Goal: Transaction & Acquisition: Download file/media

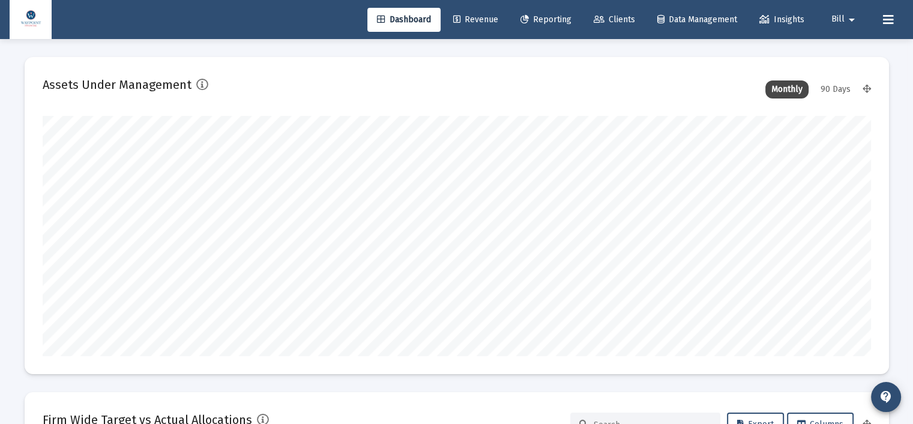
scroll to position [240, 446]
type input "[DATE]"
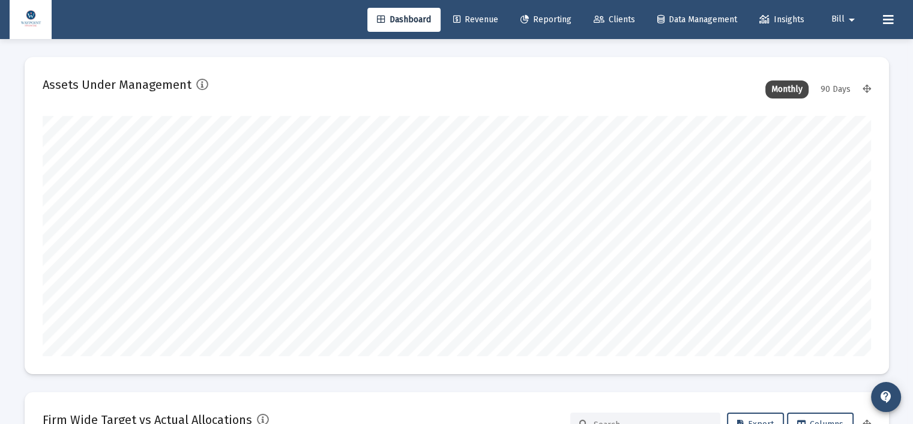
click at [544, 23] on span "Reporting" at bounding box center [546, 19] width 51 height 10
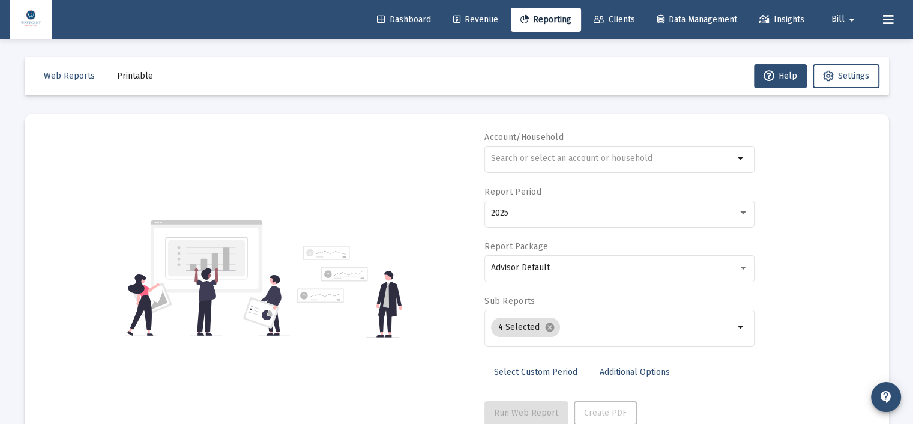
click at [140, 80] on span "Printable" at bounding box center [135, 76] width 36 height 10
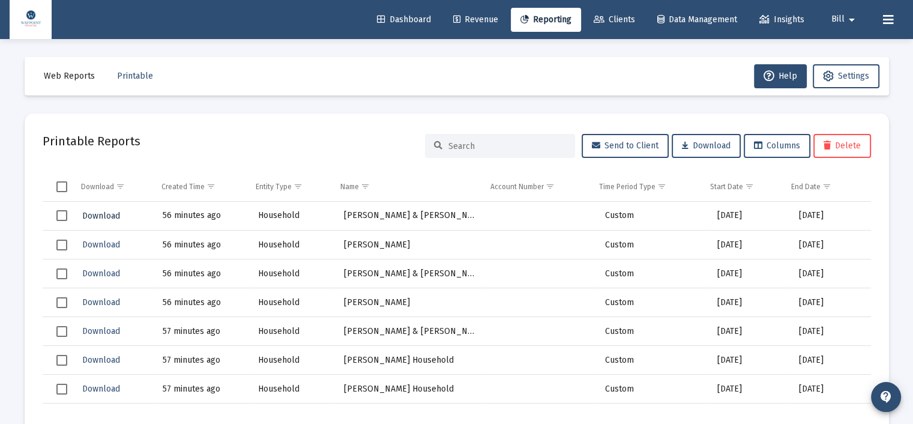
click at [107, 211] on span "Download" at bounding box center [101, 216] width 38 height 10
click at [113, 246] on span "Download" at bounding box center [101, 245] width 38 height 10
click at [107, 274] on span "Download" at bounding box center [101, 273] width 38 height 10
click at [112, 299] on span "Download" at bounding box center [101, 302] width 38 height 10
click at [112, 328] on span "Download" at bounding box center [101, 331] width 38 height 10
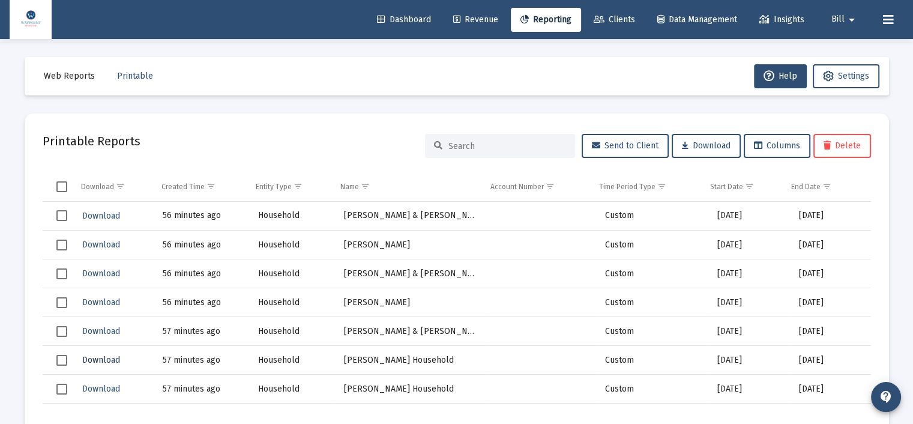
click at [100, 358] on span "Download" at bounding box center [101, 360] width 38 height 10
click at [97, 391] on span "Download" at bounding box center [101, 389] width 38 height 10
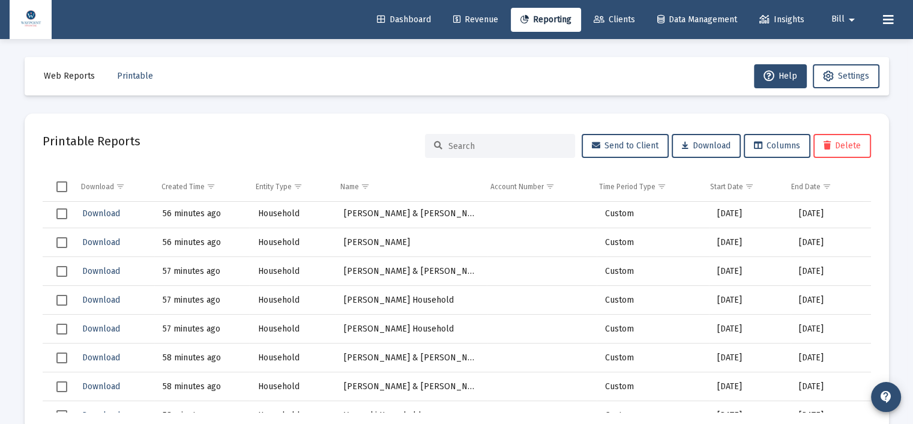
scroll to position [120, 0]
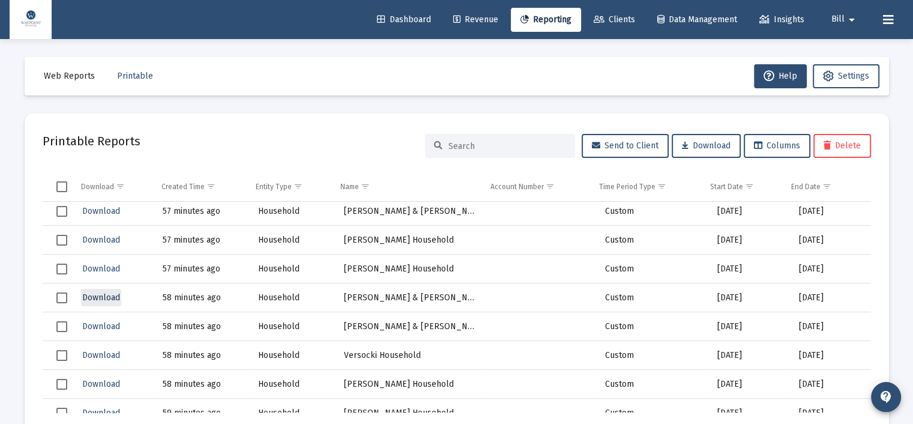
click at [101, 298] on span "Download" at bounding box center [101, 297] width 38 height 10
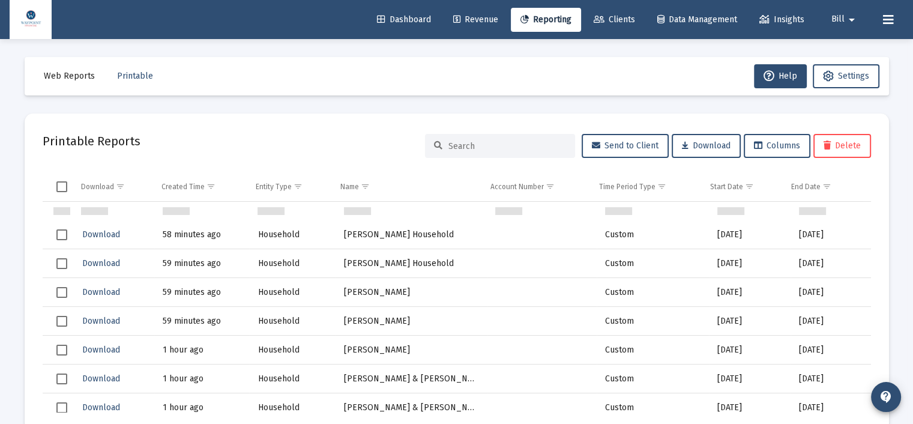
scroll to position [300, 0]
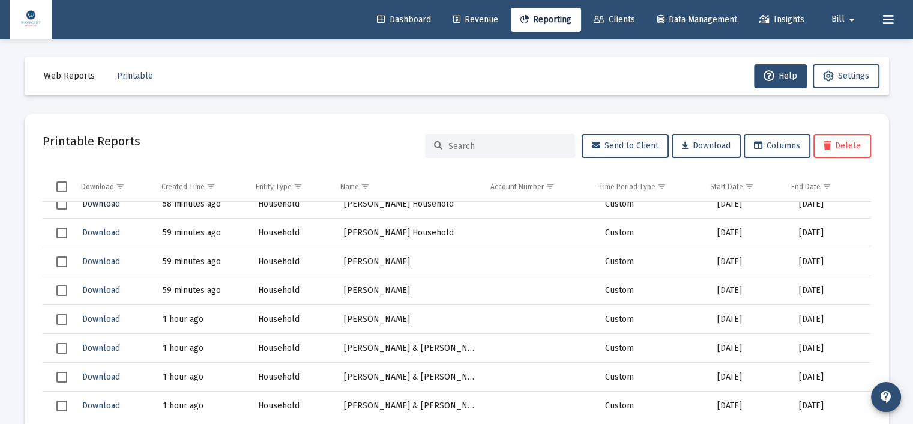
click at [112, 202] on span "Download" at bounding box center [101, 204] width 38 height 10
click at [118, 233] on span "Download" at bounding box center [101, 233] width 38 height 10
click at [100, 265] on span "Download" at bounding box center [101, 261] width 38 height 10
click at [116, 288] on span "Download" at bounding box center [101, 290] width 38 height 10
click at [97, 314] on span "Download" at bounding box center [101, 319] width 38 height 10
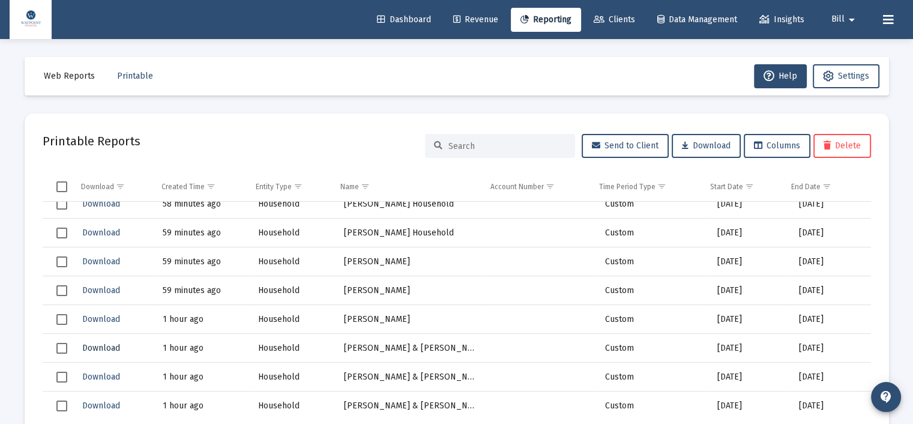
click at [94, 345] on span "Download" at bounding box center [101, 348] width 38 height 10
click at [102, 374] on span "Download" at bounding box center [101, 377] width 38 height 10
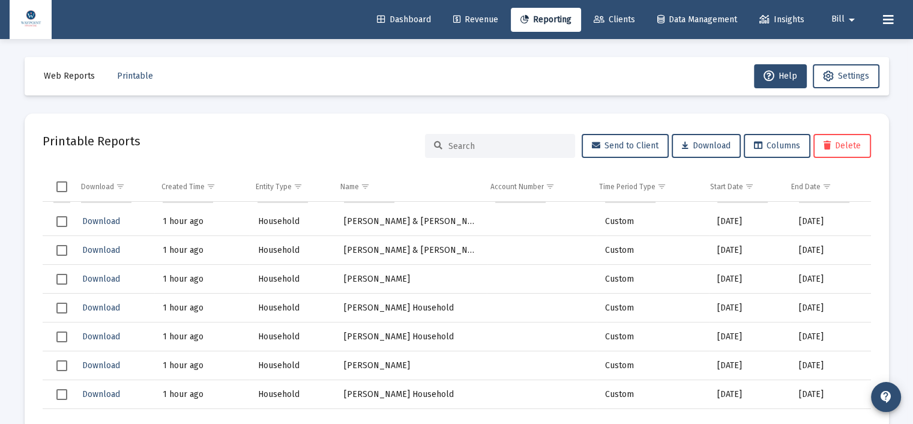
scroll to position [480, 0]
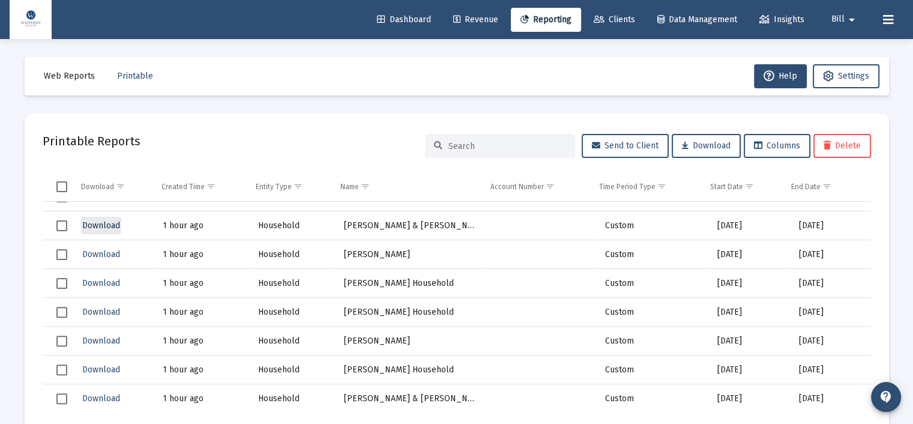
click at [105, 217] on button "Download" at bounding box center [101, 225] width 40 height 17
click at [102, 258] on span "Download" at bounding box center [101, 254] width 38 height 10
click at [103, 280] on span "Download" at bounding box center [101, 283] width 38 height 10
click at [96, 337] on span "Download" at bounding box center [101, 341] width 38 height 10
click at [111, 313] on span "Download" at bounding box center [101, 312] width 38 height 10
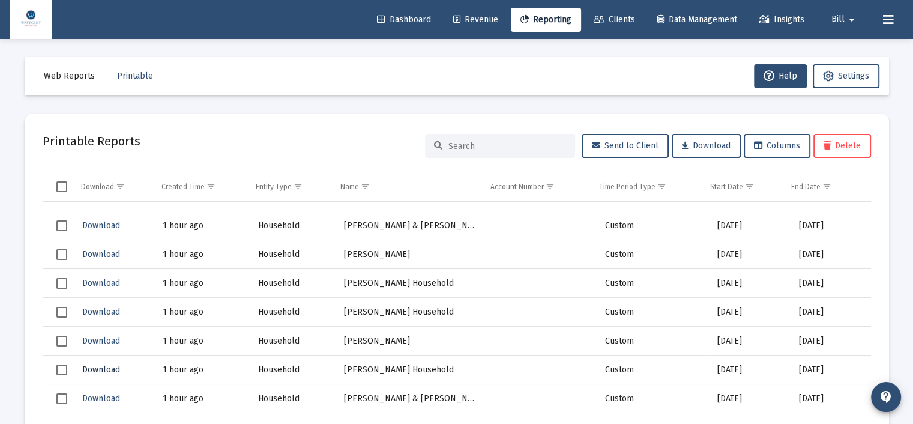
click at [101, 369] on span "Download" at bounding box center [101, 369] width 38 height 10
click at [107, 370] on span "Download" at bounding box center [101, 369] width 38 height 10
click at [93, 394] on span "Download" at bounding box center [101, 398] width 38 height 10
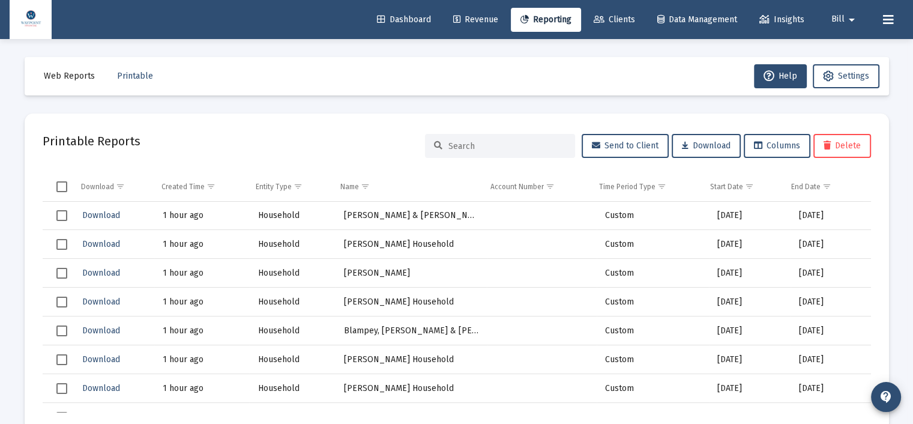
scroll to position [660, 0]
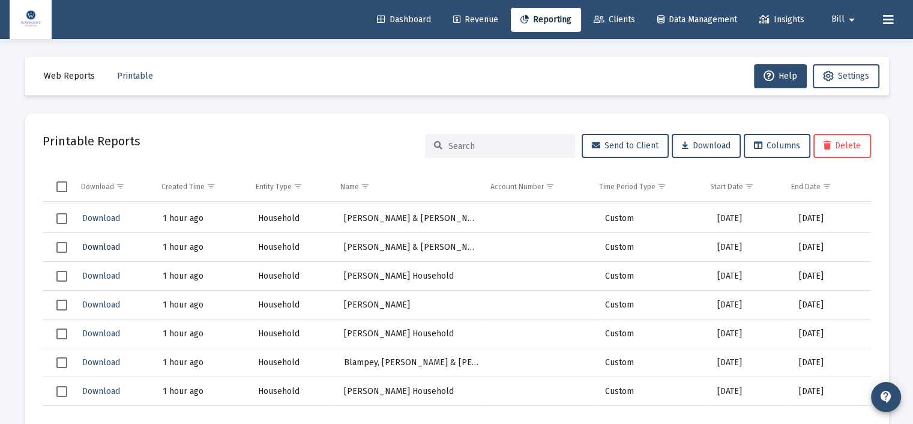
click at [112, 248] on span "Download" at bounding box center [101, 247] width 38 height 10
click at [115, 271] on span "Download" at bounding box center [101, 276] width 38 height 10
click at [110, 307] on span "Download" at bounding box center [101, 305] width 38 height 10
click at [104, 335] on span "Download" at bounding box center [101, 333] width 38 height 10
click at [116, 362] on span "Download" at bounding box center [101, 362] width 38 height 10
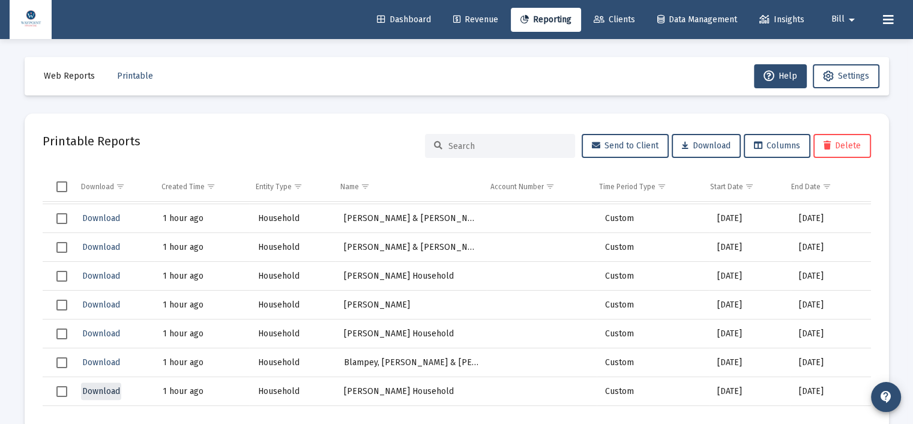
click at [108, 390] on span "Download" at bounding box center [101, 391] width 38 height 10
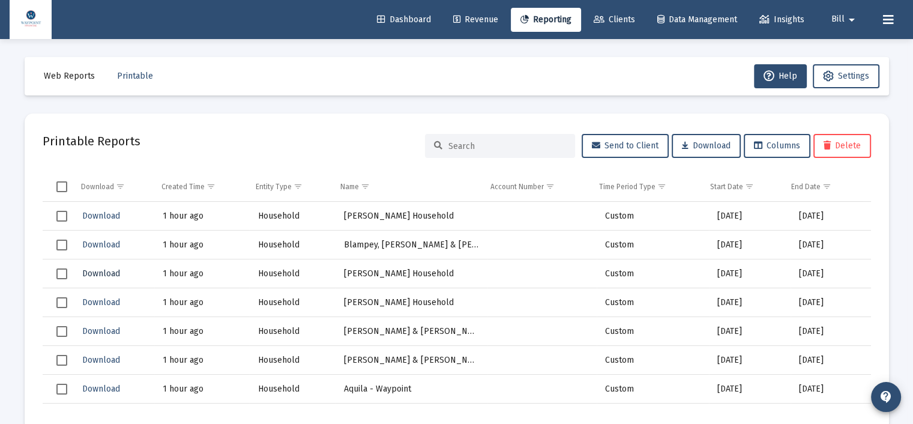
scroll to position [781, 0]
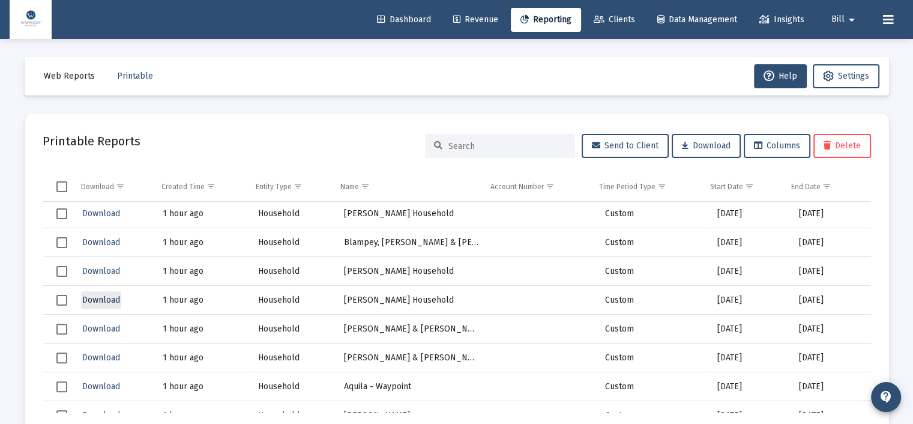
click at [110, 301] on span "Download" at bounding box center [101, 300] width 38 height 10
click at [115, 329] on span "Download" at bounding box center [101, 329] width 38 height 10
click at [100, 359] on span "Download" at bounding box center [101, 357] width 38 height 10
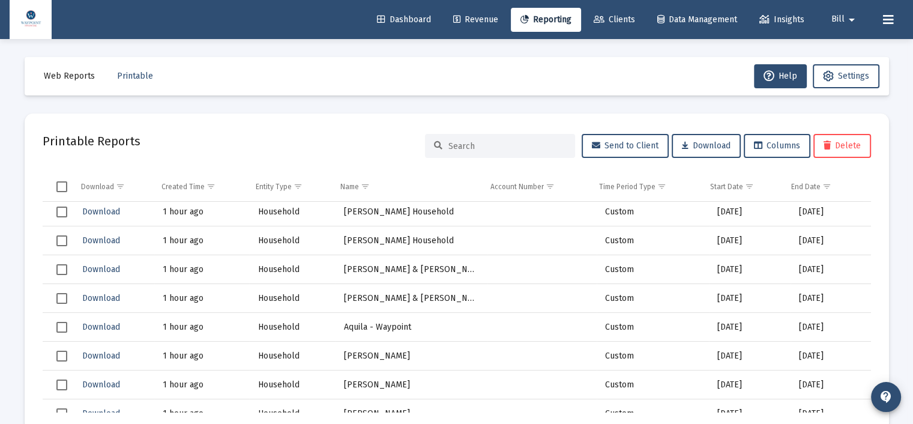
scroll to position [841, 0]
click at [103, 351] on span "Download" at bounding box center [101, 355] width 38 height 10
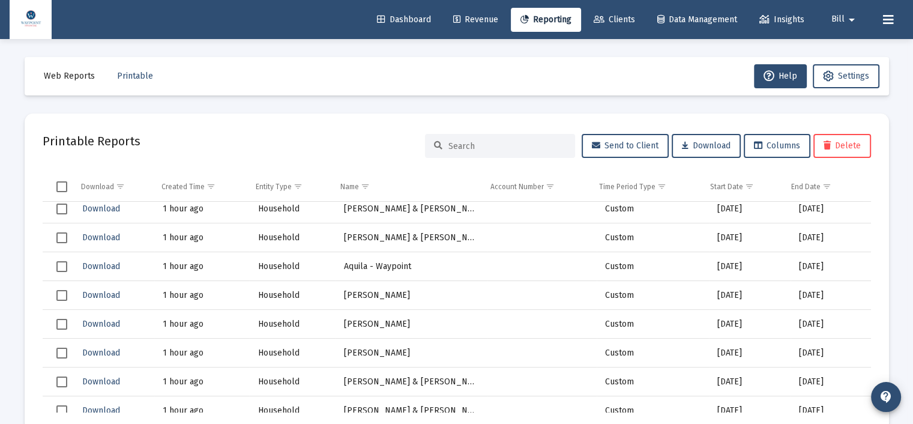
scroll to position [961, 0]
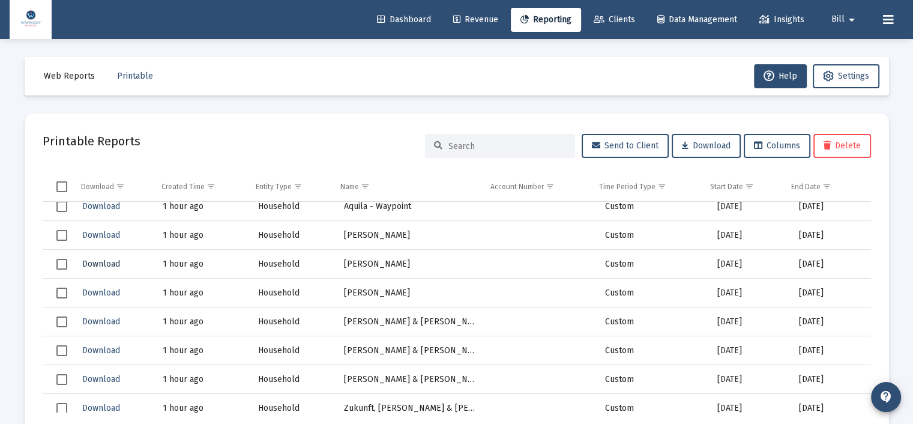
click at [103, 257] on button "Download" at bounding box center [101, 263] width 40 height 17
click at [103, 325] on span "Download" at bounding box center [101, 321] width 38 height 10
click at [108, 349] on span "Download" at bounding box center [101, 350] width 38 height 10
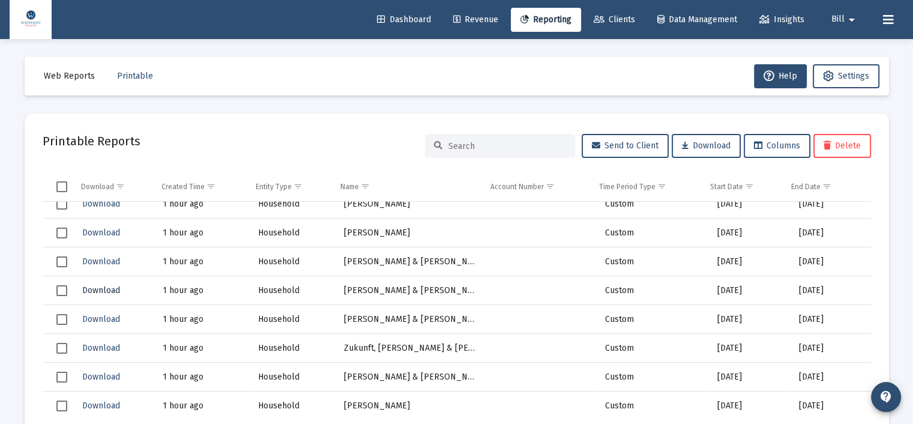
scroll to position [1081, 0]
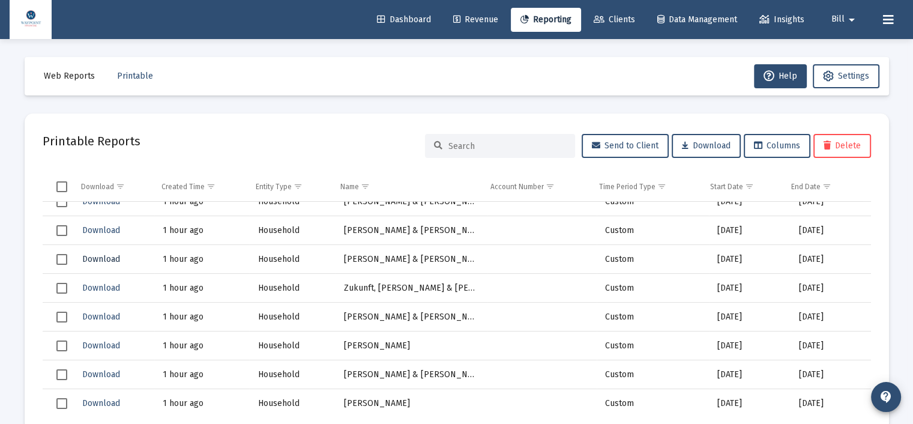
click at [115, 258] on span "Download" at bounding box center [101, 259] width 38 height 10
click at [106, 291] on span "Download" at bounding box center [101, 288] width 38 height 10
click at [111, 314] on span "Download" at bounding box center [101, 317] width 38 height 10
click at [111, 342] on span "Download" at bounding box center [101, 345] width 38 height 10
click at [102, 376] on span "Download" at bounding box center [101, 374] width 38 height 10
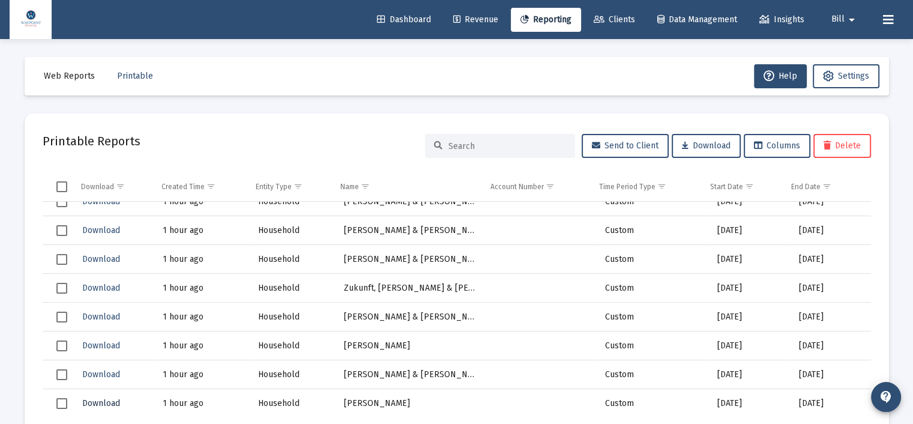
click at [113, 402] on span "Download" at bounding box center [101, 403] width 38 height 10
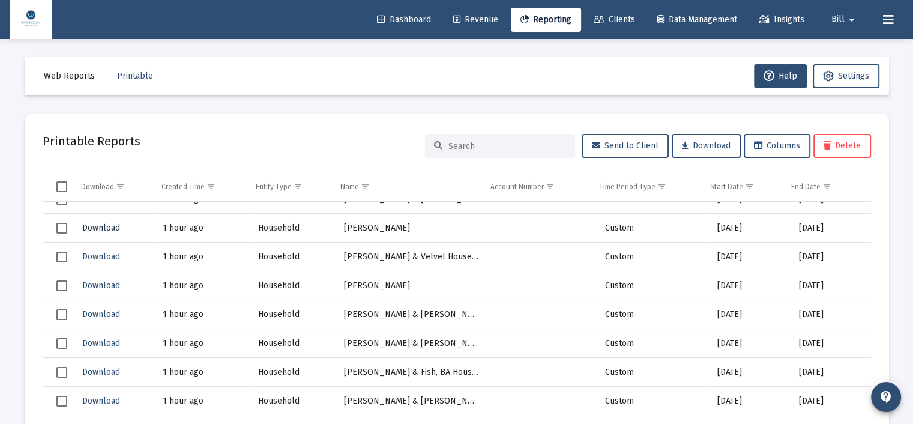
scroll to position [1261, 0]
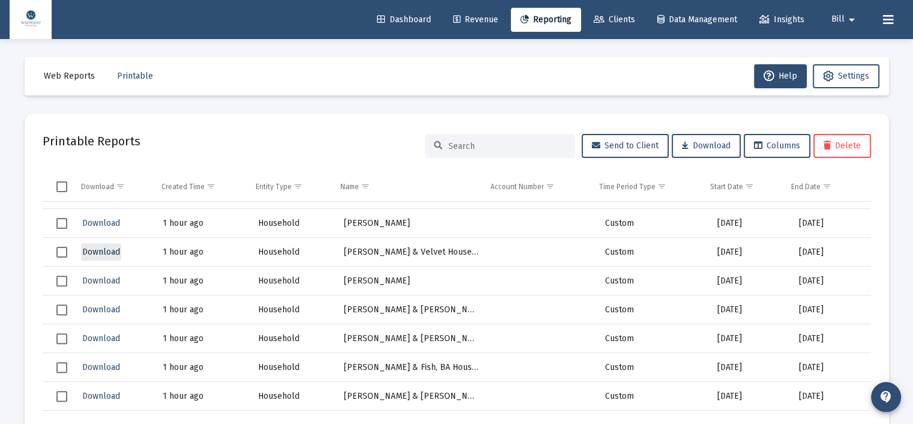
click at [98, 252] on span "Download" at bounding box center [101, 252] width 38 height 10
click at [99, 281] on span "Download" at bounding box center [101, 281] width 38 height 10
click at [106, 307] on span "Download" at bounding box center [101, 309] width 38 height 10
click at [110, 336] on span "Download" at bounding box center [101, 338] width 38 height 10
click at [92, 367] on span "Download" at bounding box center [101, 367] width 38 height 10
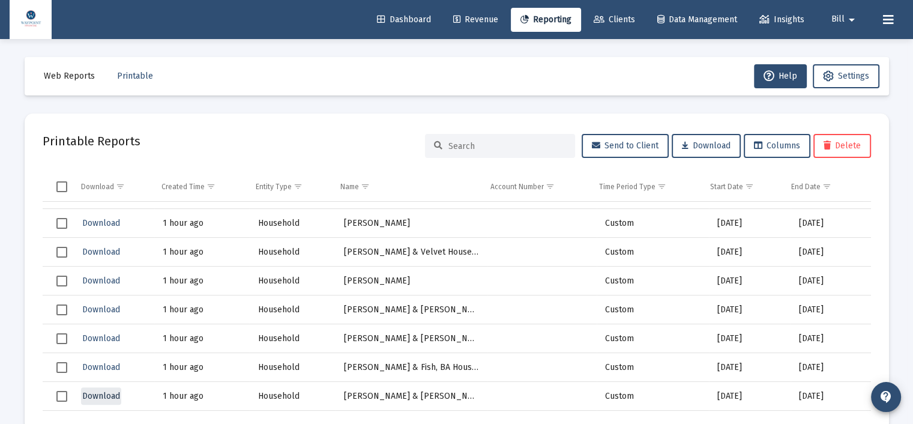
click at [113, 397] on span "Download" at bounding box center [101, 396] width 38 height 10
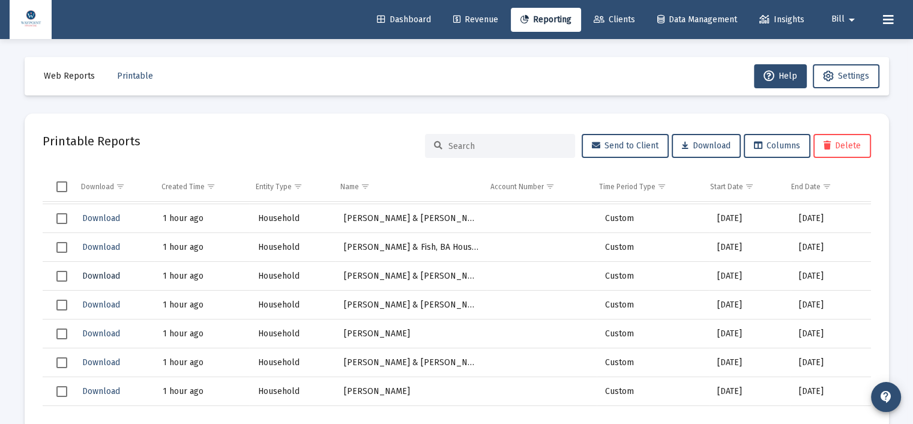
scroll to position [1441, 0]
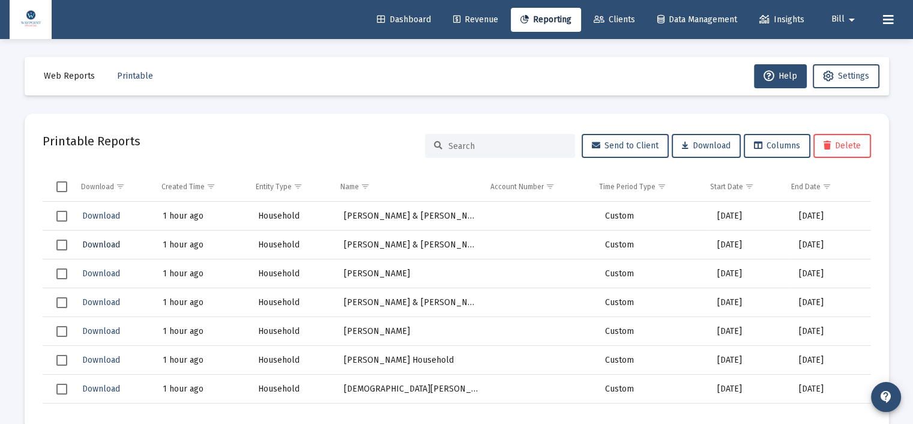
click at [103, 243] on span "Download" at bounding box center [101, 245] width 38 height 10
click at [92, 275] on span "Download" at bounding box center [101, 273] width 38 height 10
click at [111, 301] on span "Download" at bounding box center [101, 302] width 38 height 10
click at [86, 330] on span "Download" at bounding box center [101, 331] width 38 height 10
click at [89, 357] on span "Download" at bounding box center [101, 360] width 38 height 10
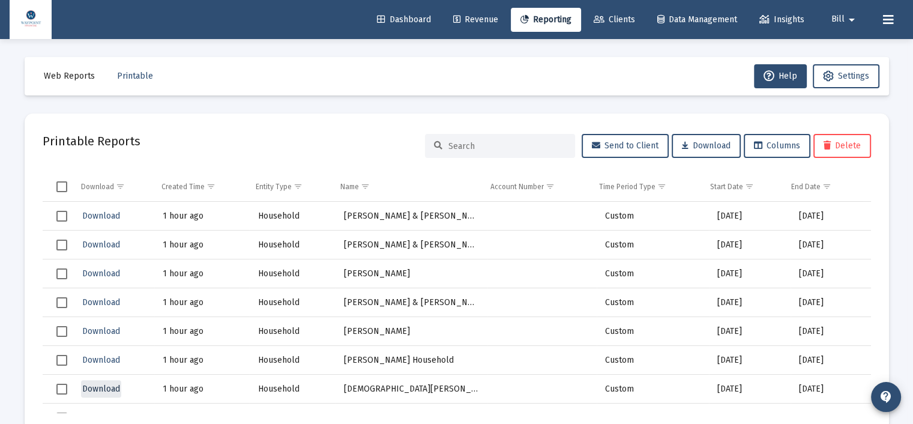
click at [108, 389] on span "Download" at bounding box center [101, 389] width 38 height 10
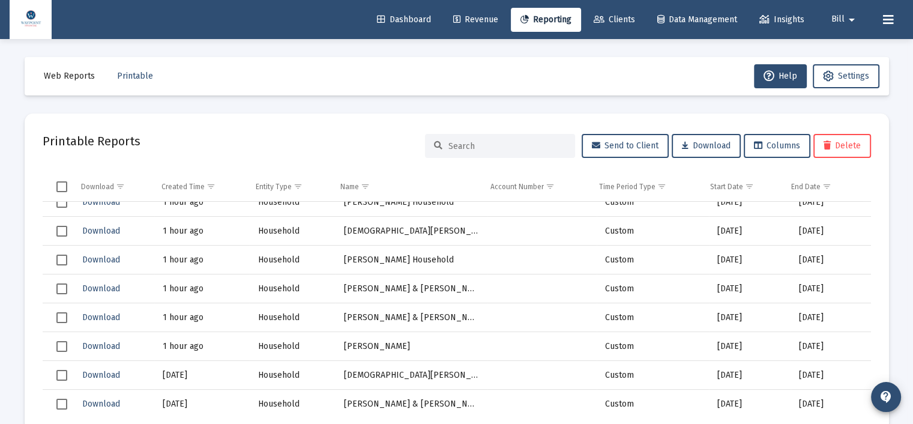
scroll to position [1621, 0]
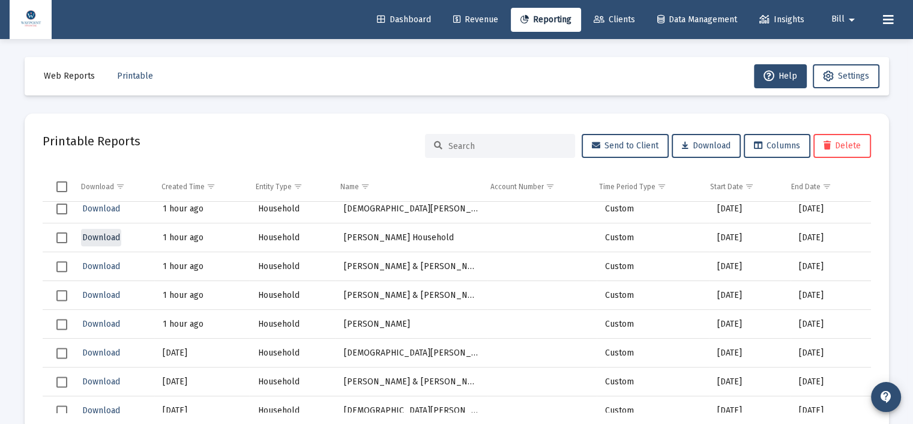
click at [108, 240] on span "Download" at bounding box center [101, 237] width 38 height 10
click at [103, 290] on span "Download" at bounding box center [101, 295] width 38 height 10
click at [96, 268] on span "Download" at bounding box center [101, 266] width 38 height 10
click at [109, 319] on span "Download" at bounding box center [101, 324] width 38 height 10
